Goal: Communication & Community: Ask a question

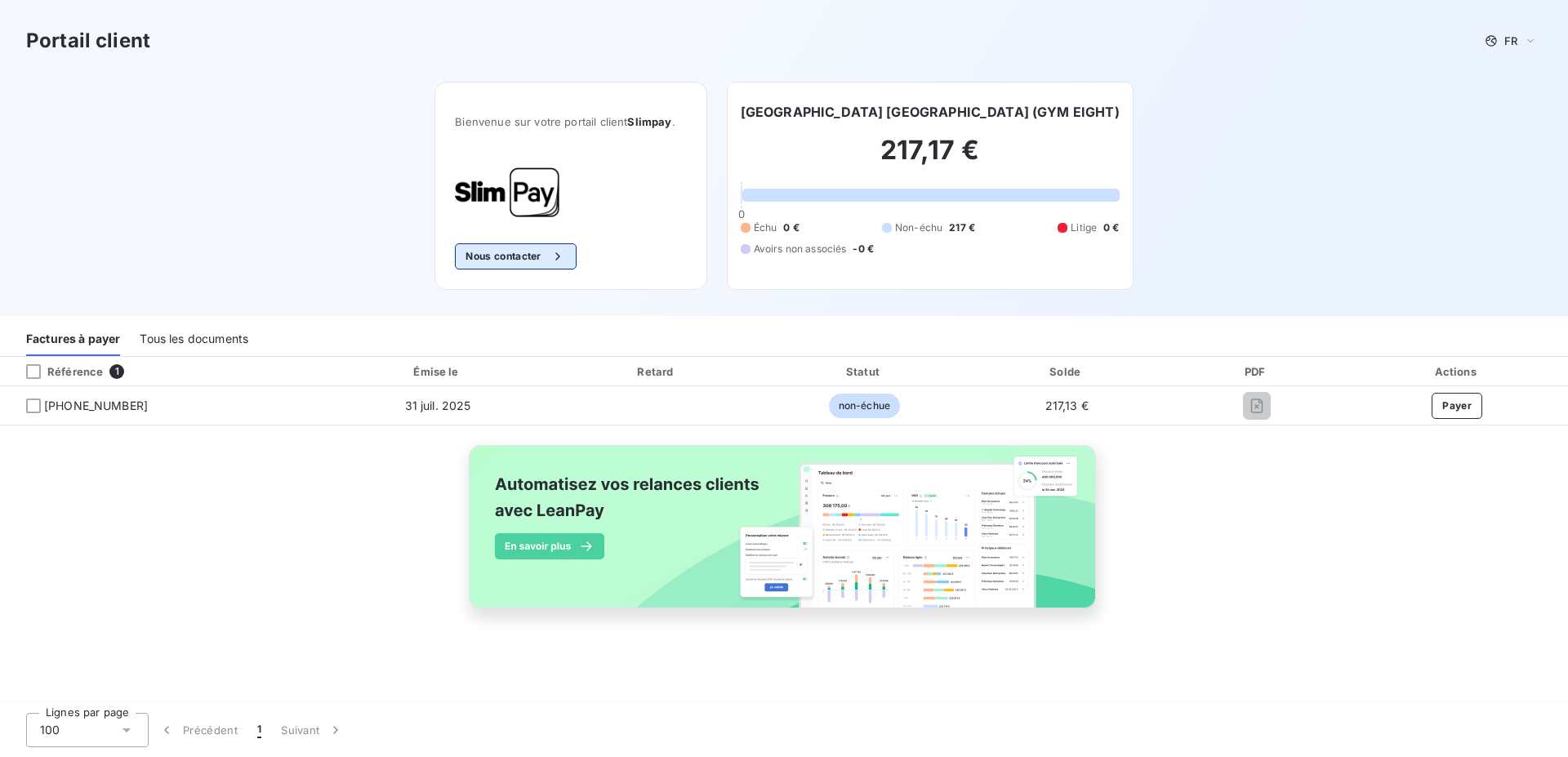
click at [520, 254] on button "Nous contacter" at bounding box center [515, 256] width 121 height 27
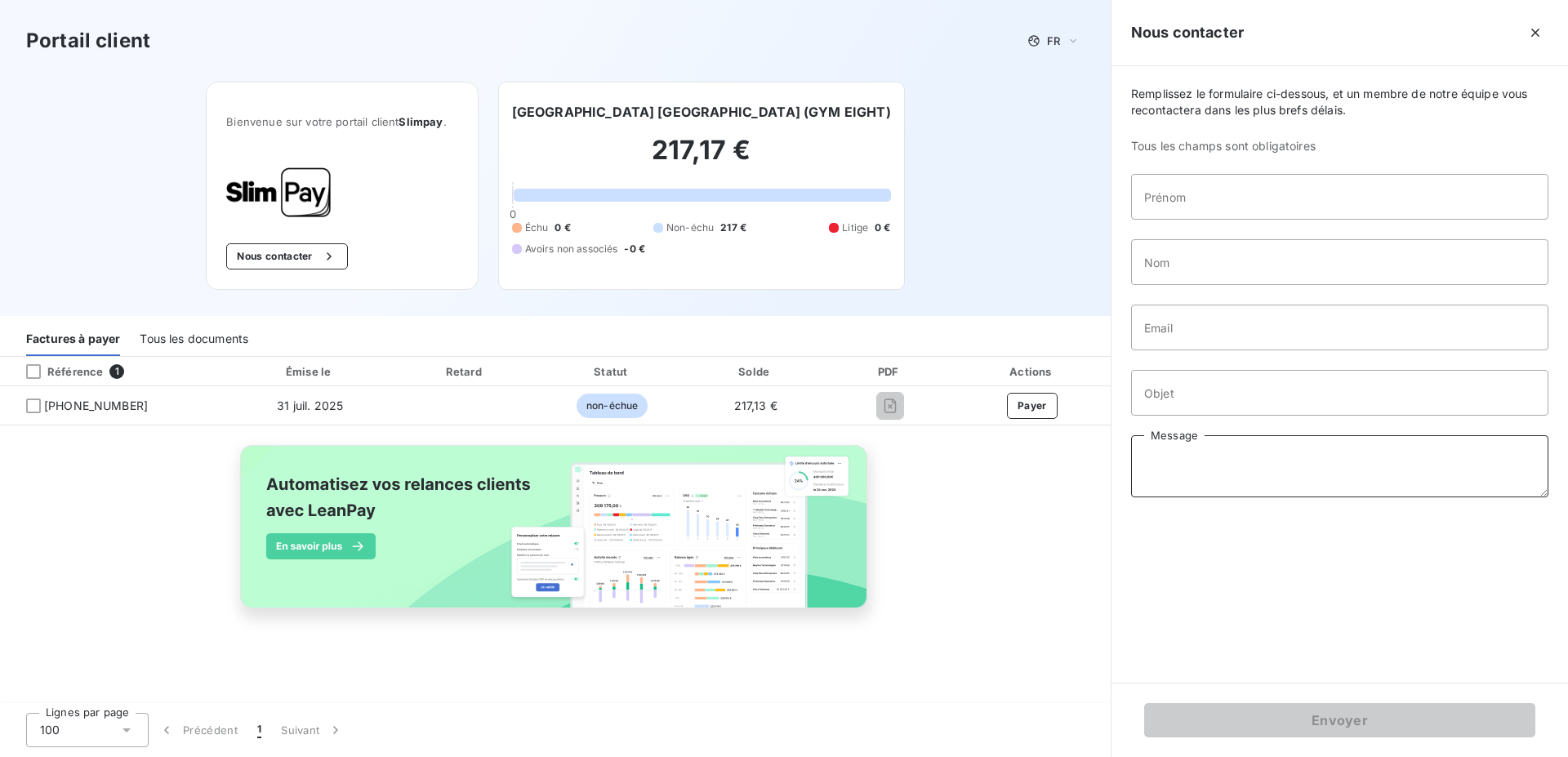
click at [1182, 450] on textarea "Message" at bounding box center [1339, 466] width 417 height 62
paste textarea "Bonjour, Nous ne recevons plus les factures depuis [DATE]. Merci de bien vouloi…"
type textarea "Bonjour, Nous ne recevons plus les factures depuis [DATE]. Merci de bien vouloi…"
click at [1170, 397] on input "Objet" at bounding box center [1339, 392] width 417 height 45
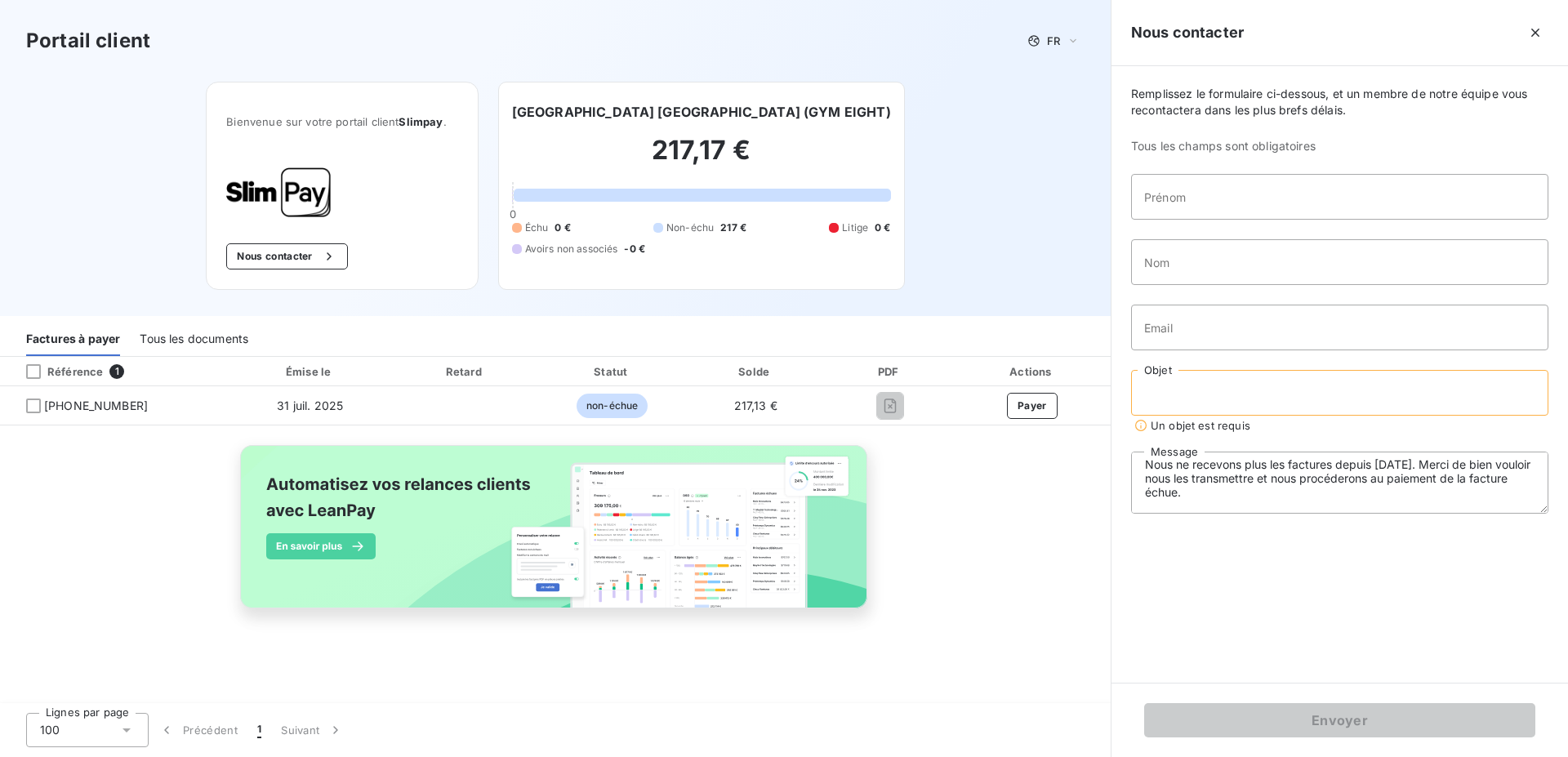
click at [1253, 388] on input "Objet" at bounding box center [1339, 392] width 417 height 45
paste input "FACTURES NON PARVENUE"
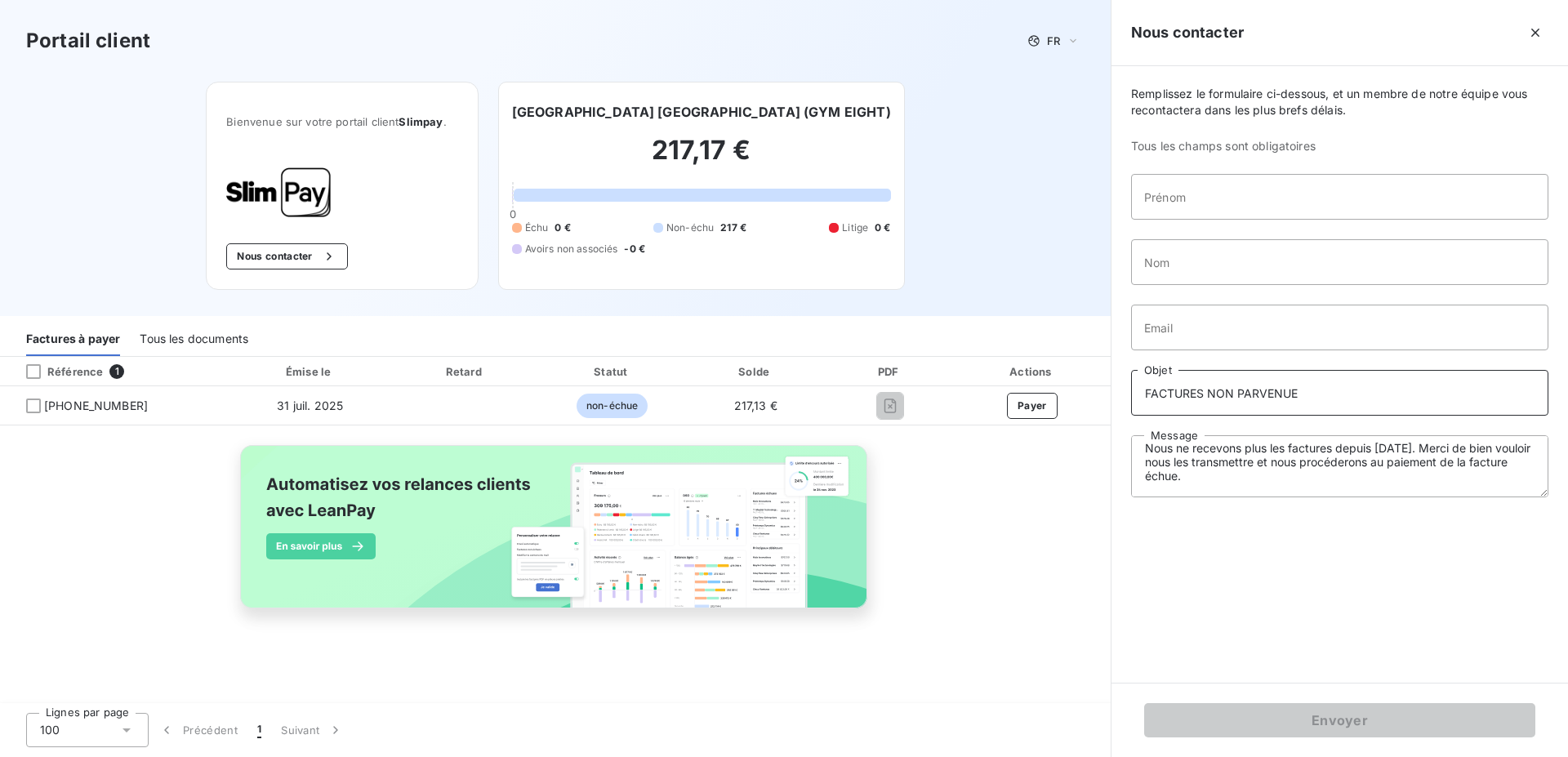
type input "FACTURES NON PARVENUE"
click at [1208, 326] on input "Email" at bounding box center [1339, 327] width 417 height 45
type input "[EMAIL_ADDRESS][DOMAIN_NAME]"
click at [1194, 260] on input "Nom" at bounding box center [1339, 262] width 417 height 45
type input "SESTITOT"
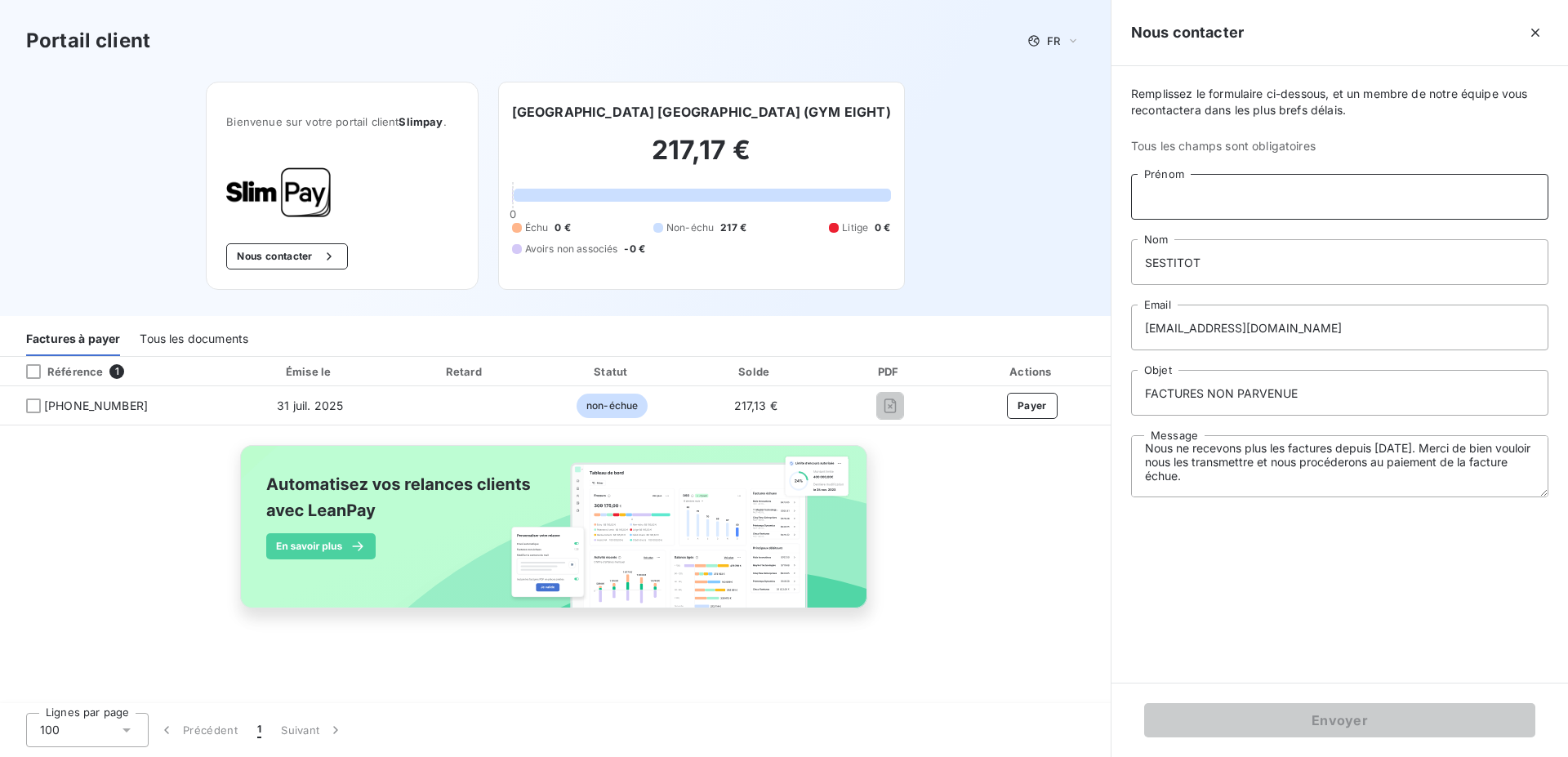
click at [1199, 214] on input "Prénom" at bounding box center [1339, 196] width 417 height 45
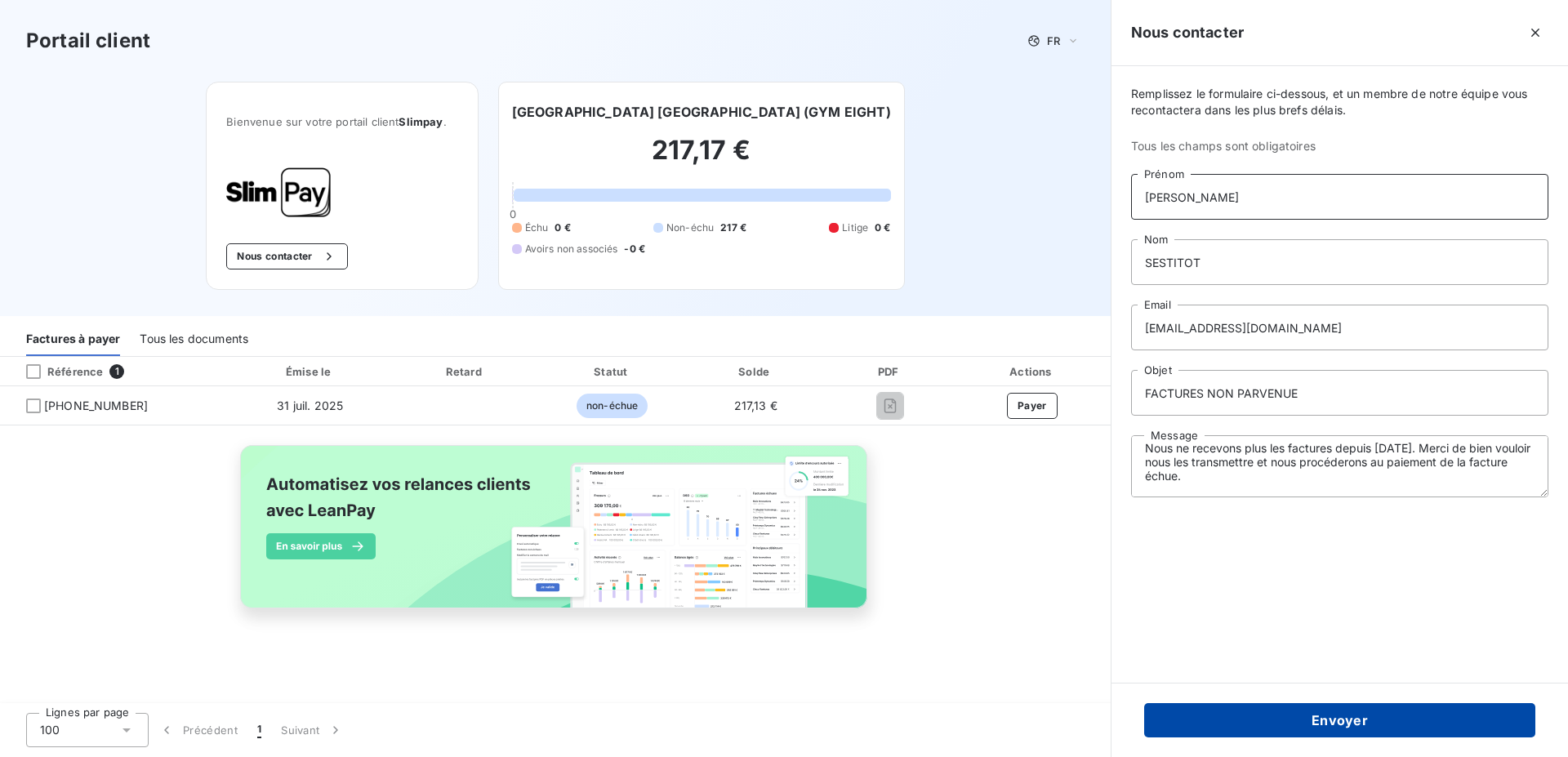
type input "[PERSON_NAME]"
click at [1317, 717] on button "Envoyer" at bounding box center [1339, 720] width 391 height 34
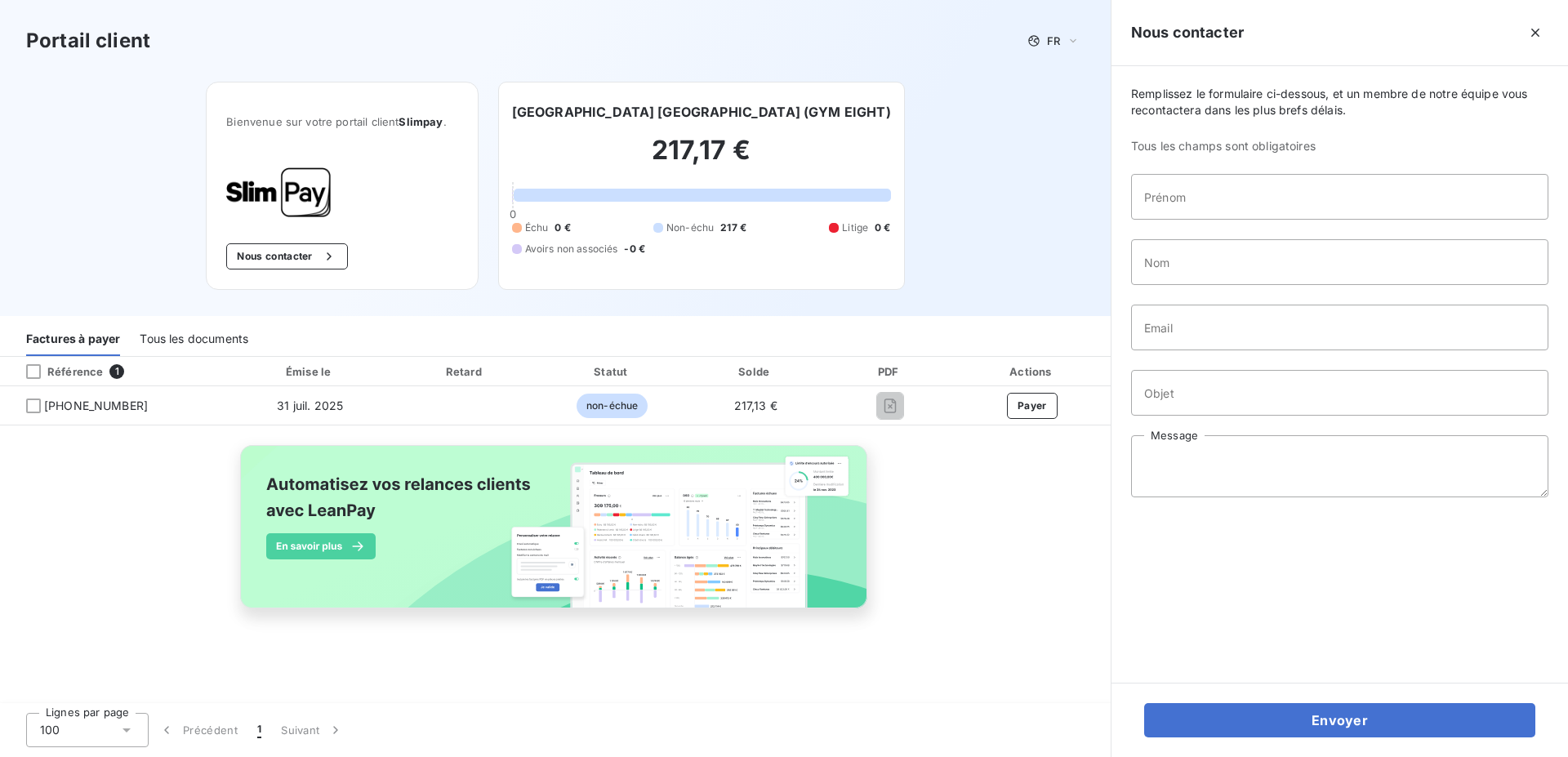
scroll to position [0, 0]
